Goal: Task Accomplishment & Management: Complete application form

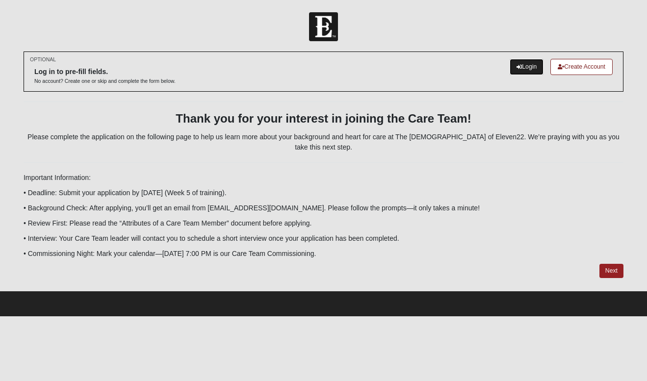
click at [524, 68] on link "Login" at bounding box center [527, 67] width 34 height 16
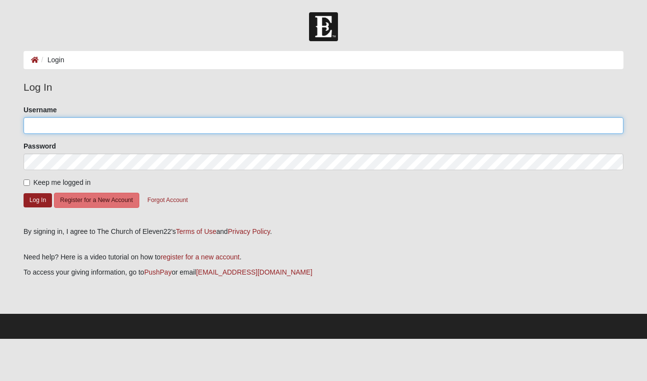
click at [181, 124] on input "Username" at bounding box center [324, 125] width 600 height 17
click at [234, 129] on input "xti" at bounding box center [324, 125] width 600 height 17
type input "x"
type input "Christina"
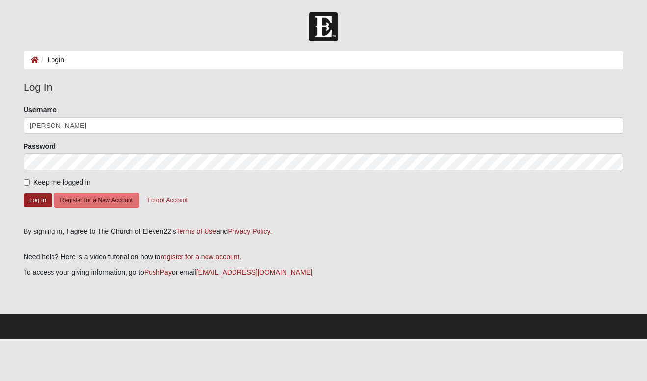
click at [110, 175] on form "Please correct the following: Username Christina Password Keep me logged in Log…" at bounding box center [324, 162] width 600 height 115
click at [41, 200] on button "Log In" at bounding box center [38, 200] width 28 height 14
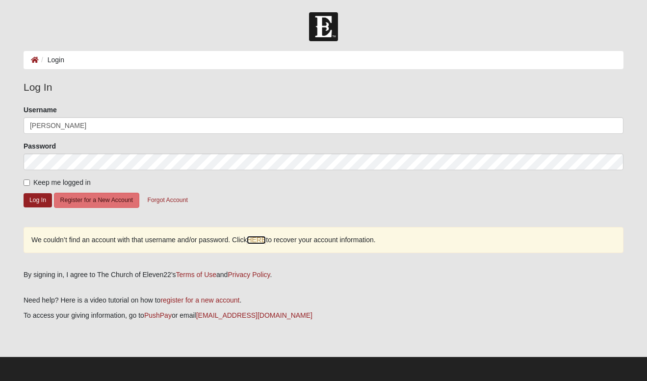
click at [259, 239] on link "HERE" at bounding box center [256, 240] width 19 height 8
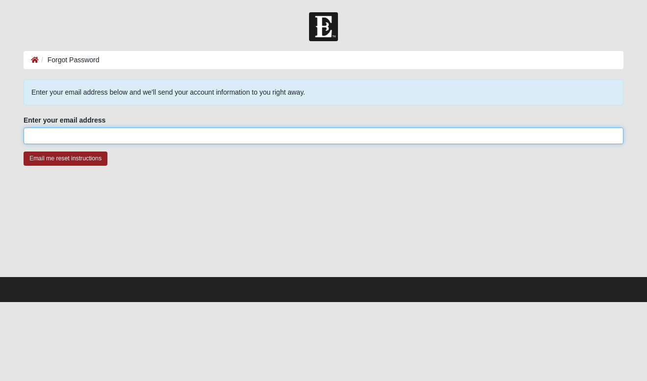
click at [136, 134] on input "Enter your email address" at bounding box center [324, 136] width 600 height 17
type input "[EMAIL_ADDRESS][DOMAIN_NAME]"
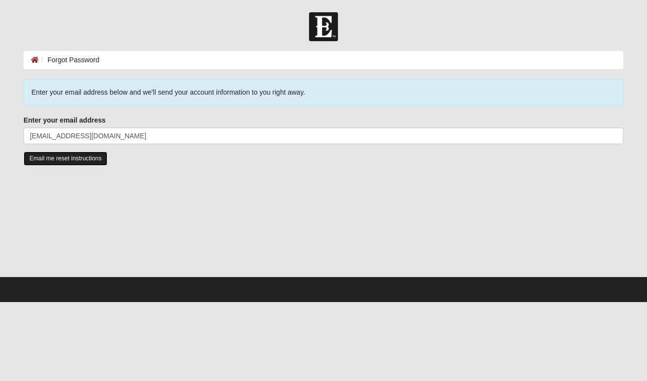
click at [37, 157] on input "Email me reset instructions" at bounding box center [66, 159] width 84 height 14
